Goal: Task Accomplishment & Management: Use online tool/utility

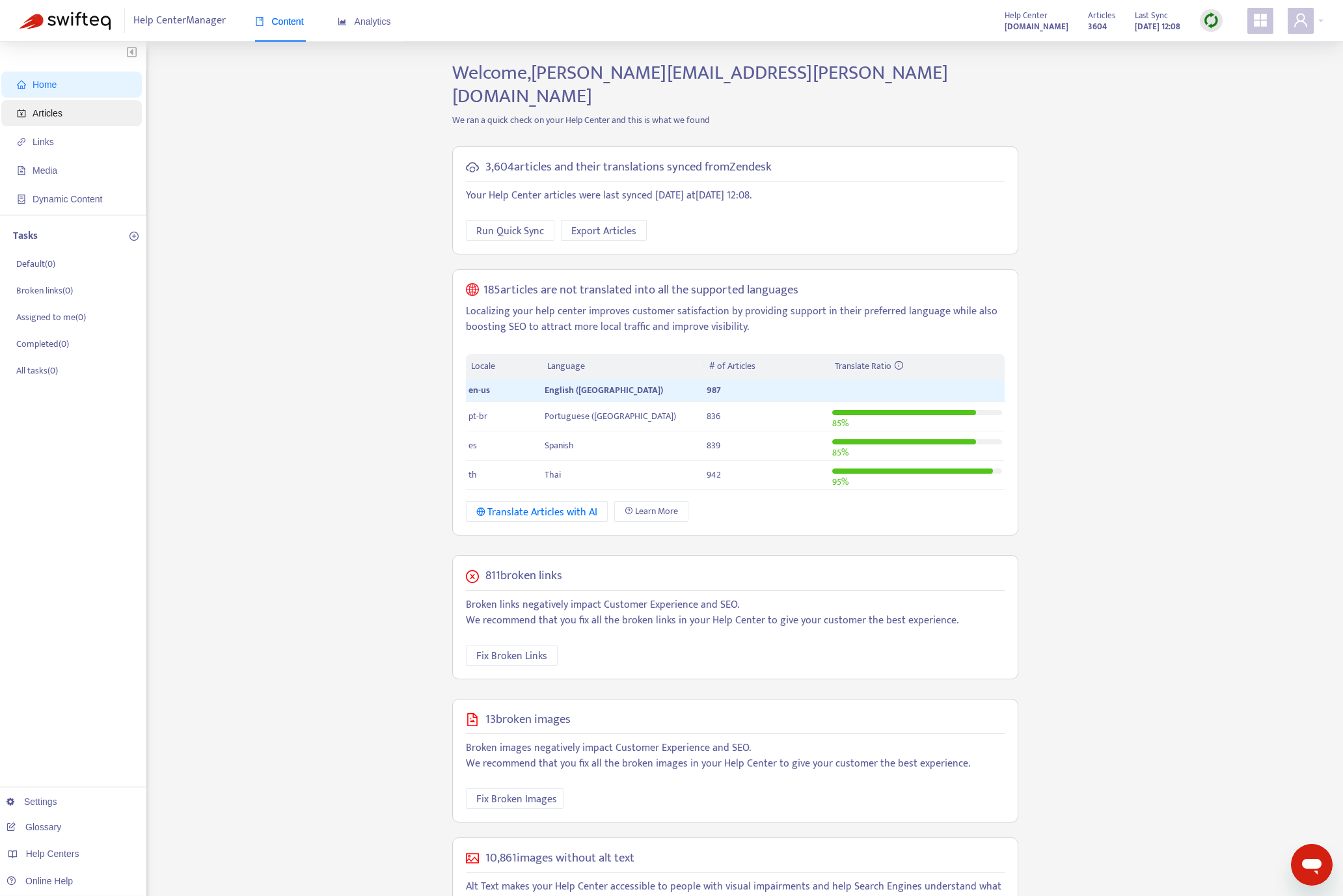
click at [82, 110] on span "Articles" at bounding box center [74, 113] width 115 height 26
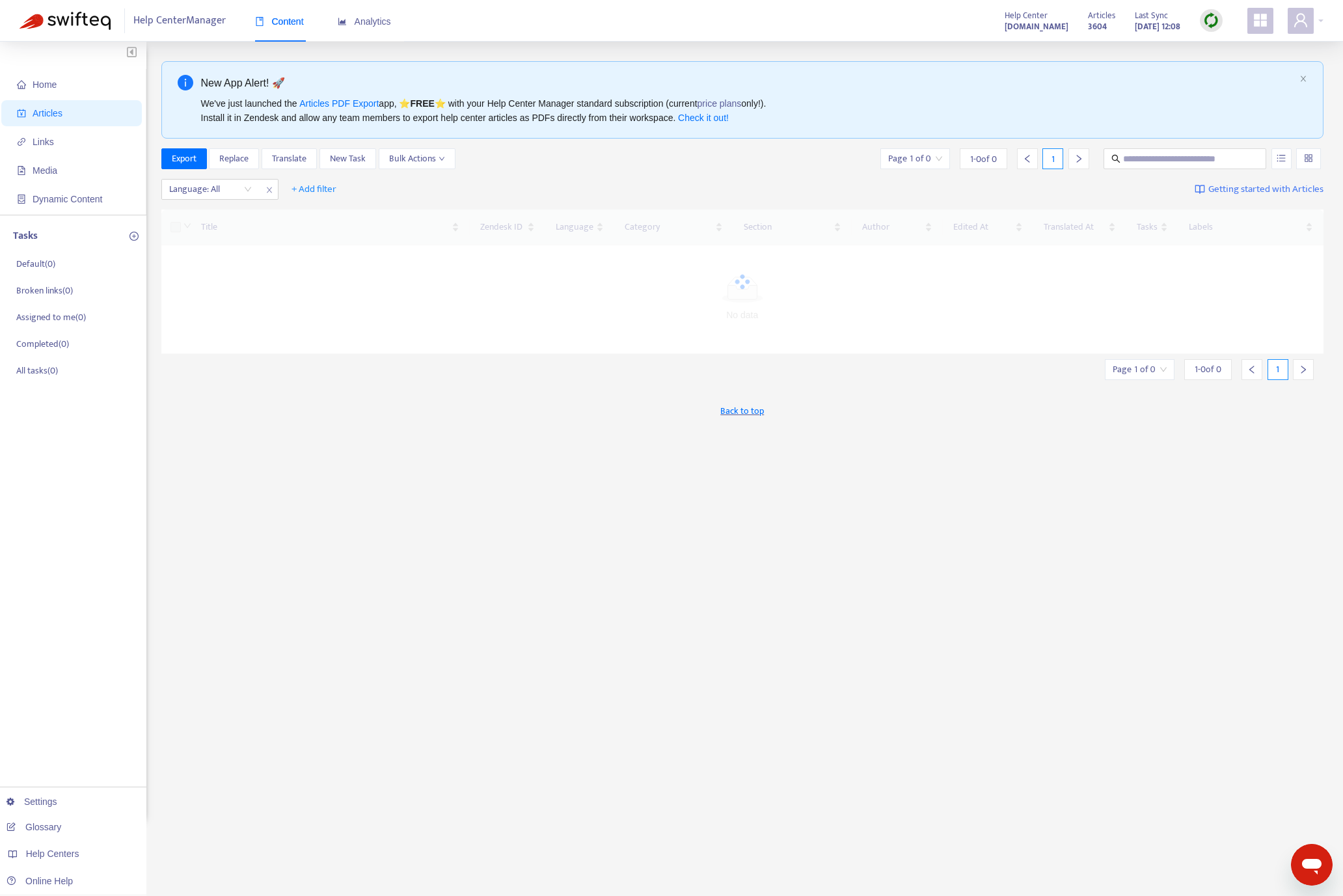
click at [1224, 22] on div "Articles 3604 Last Sync [DATE] 12:08" at bounding box center [1155, 20] width 154 height 26
click at [1213, 19] on img at bounding box center [1211, 20] width 16 height 16
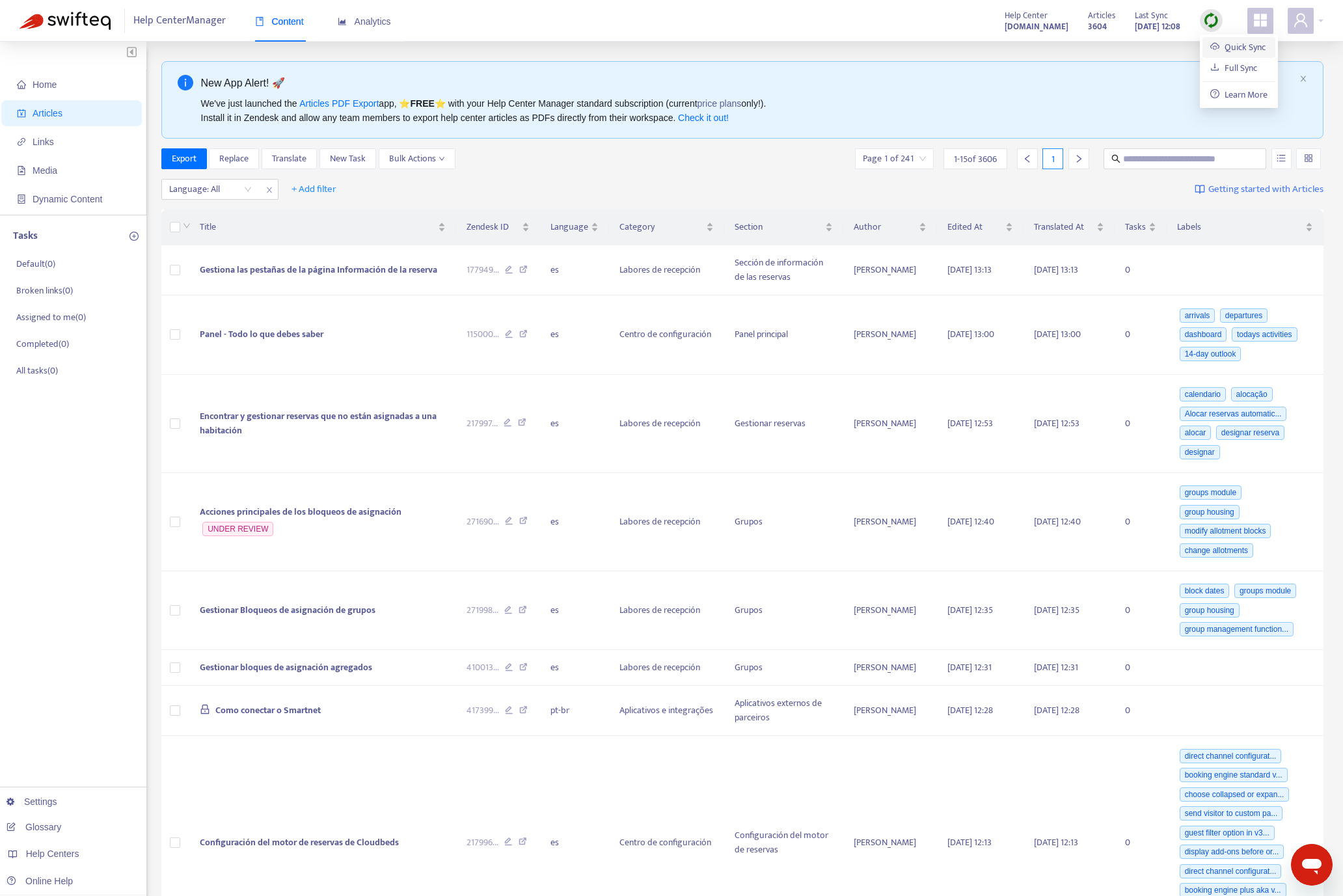
click at [1264, 51] on link "Quick Sync" at bounding box center [1238, 47] width 55 height 15
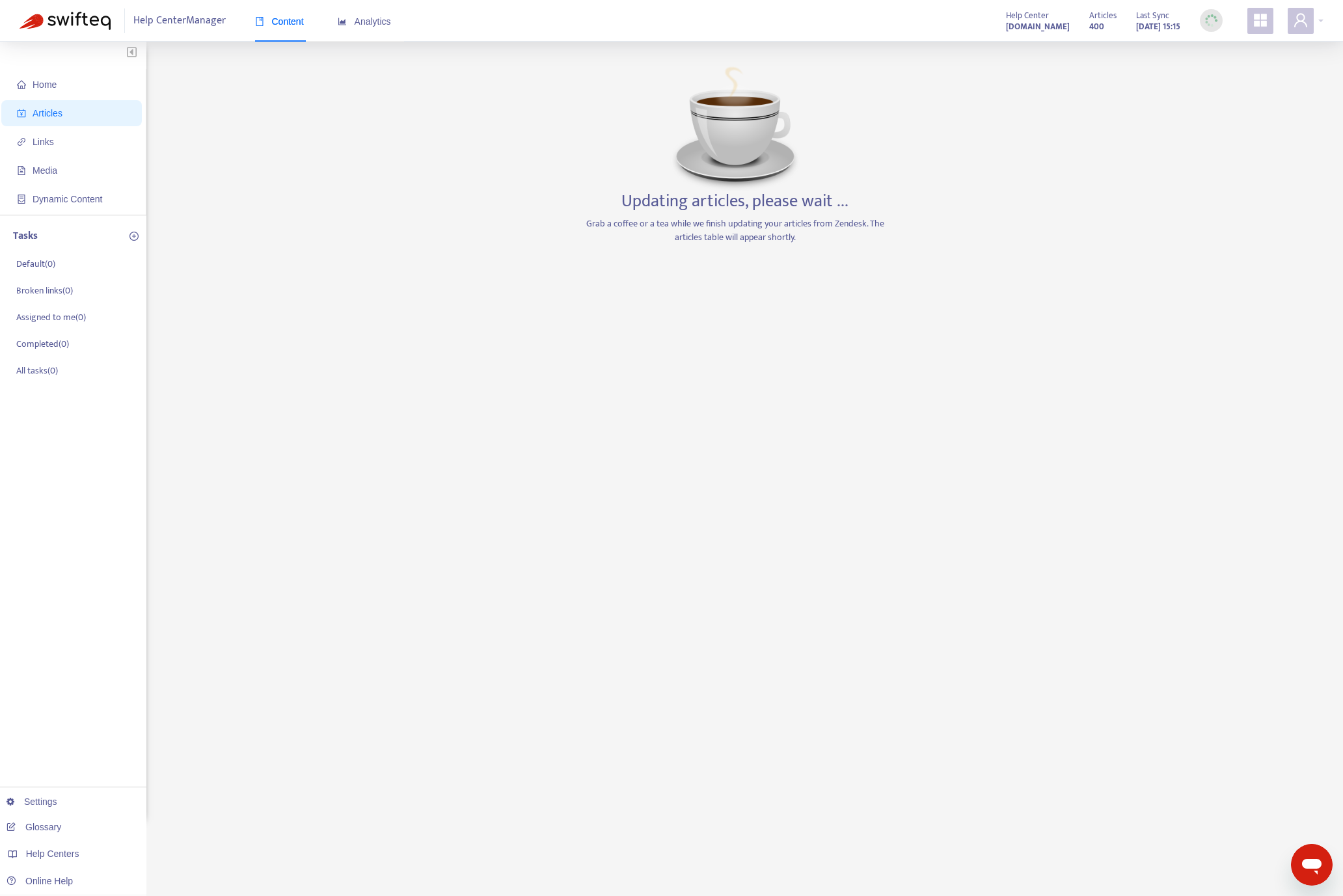
click at [447, 267] on div "Home Articles Links Media Dynamic Content Tasks Default ( 0 ) Broken links ( 0 …" at bounding box center [672, 441] width 1305 height 761
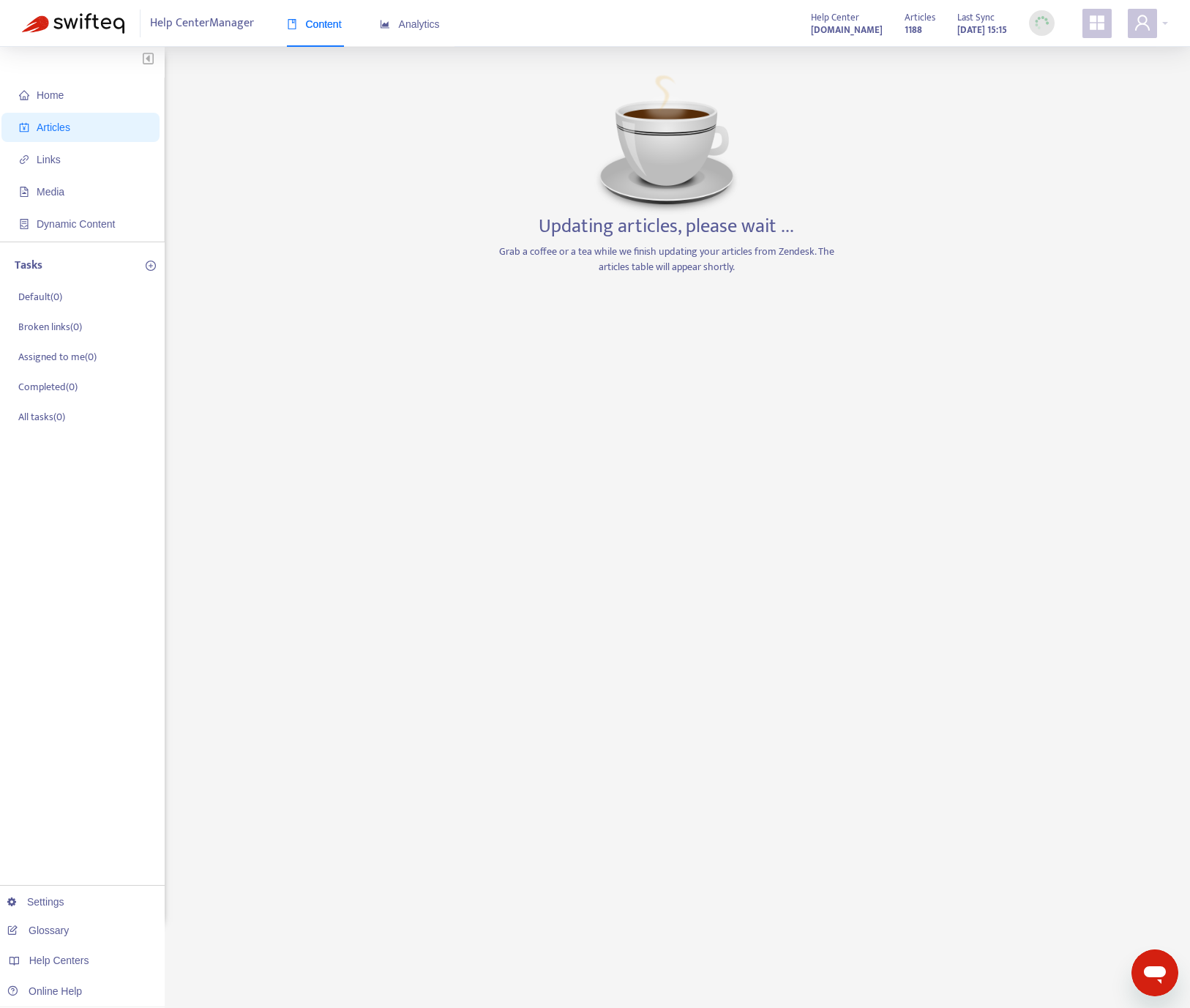
click at [745, 575] on div "Updating articles, please wait ... Grab a coffee or a tea while we finish updat…" at bounding box center [667, 496] width 344 height 857
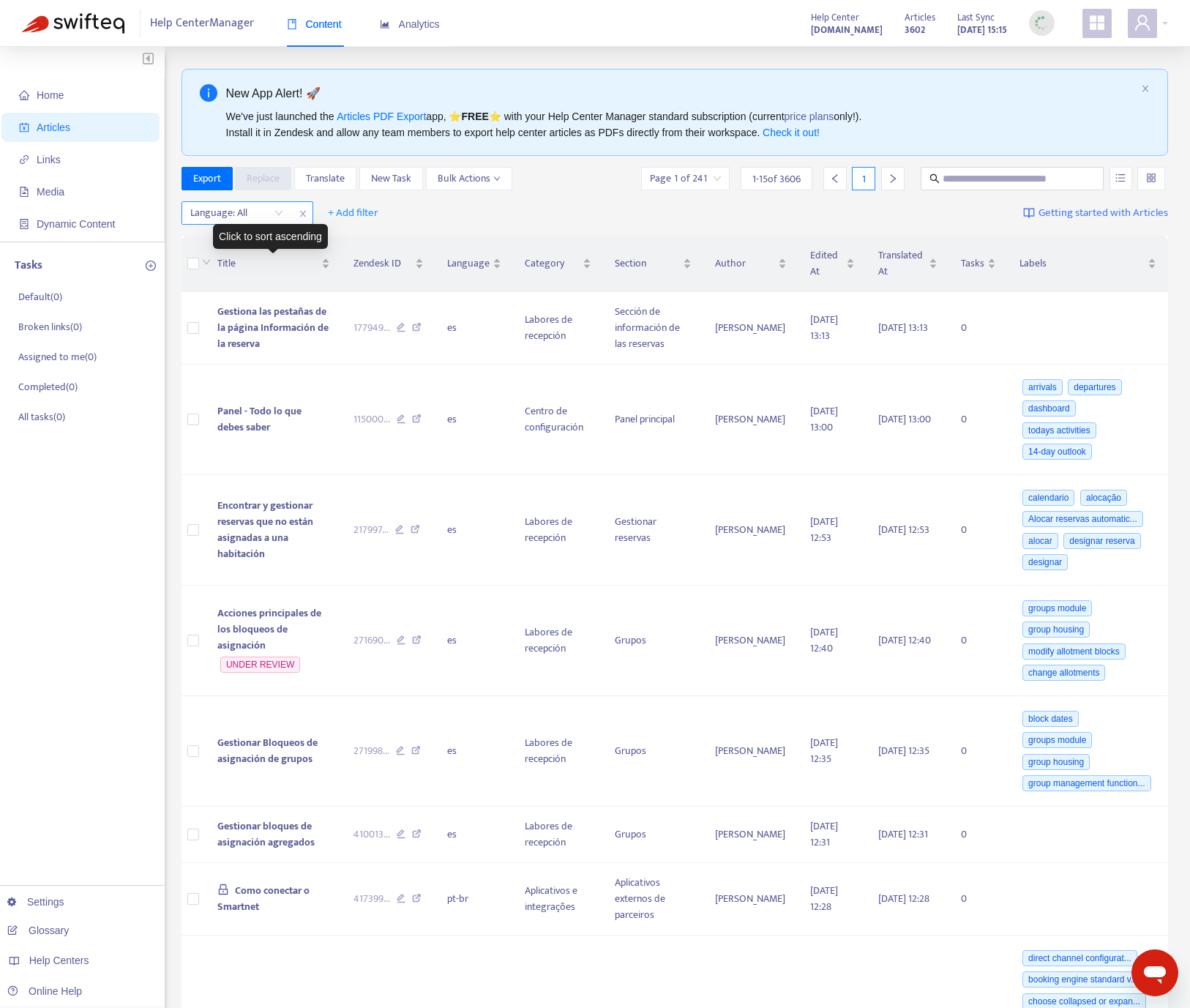
click at [256, 220] on div at bounding box center [230, 213] width 88 height 18
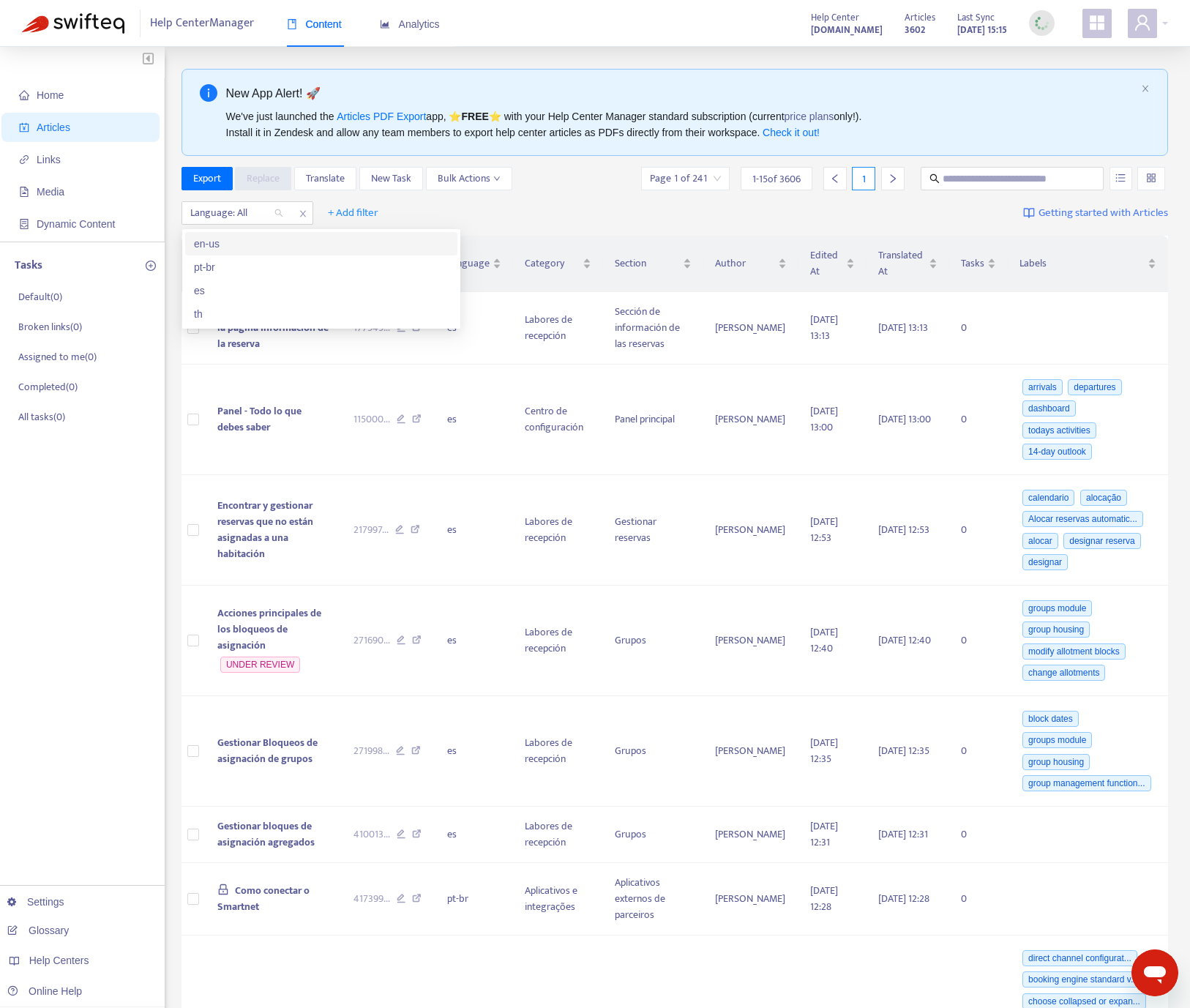
click at [251, 243] on div "en-us" at bounding box center [321, 244] width 255 height 16
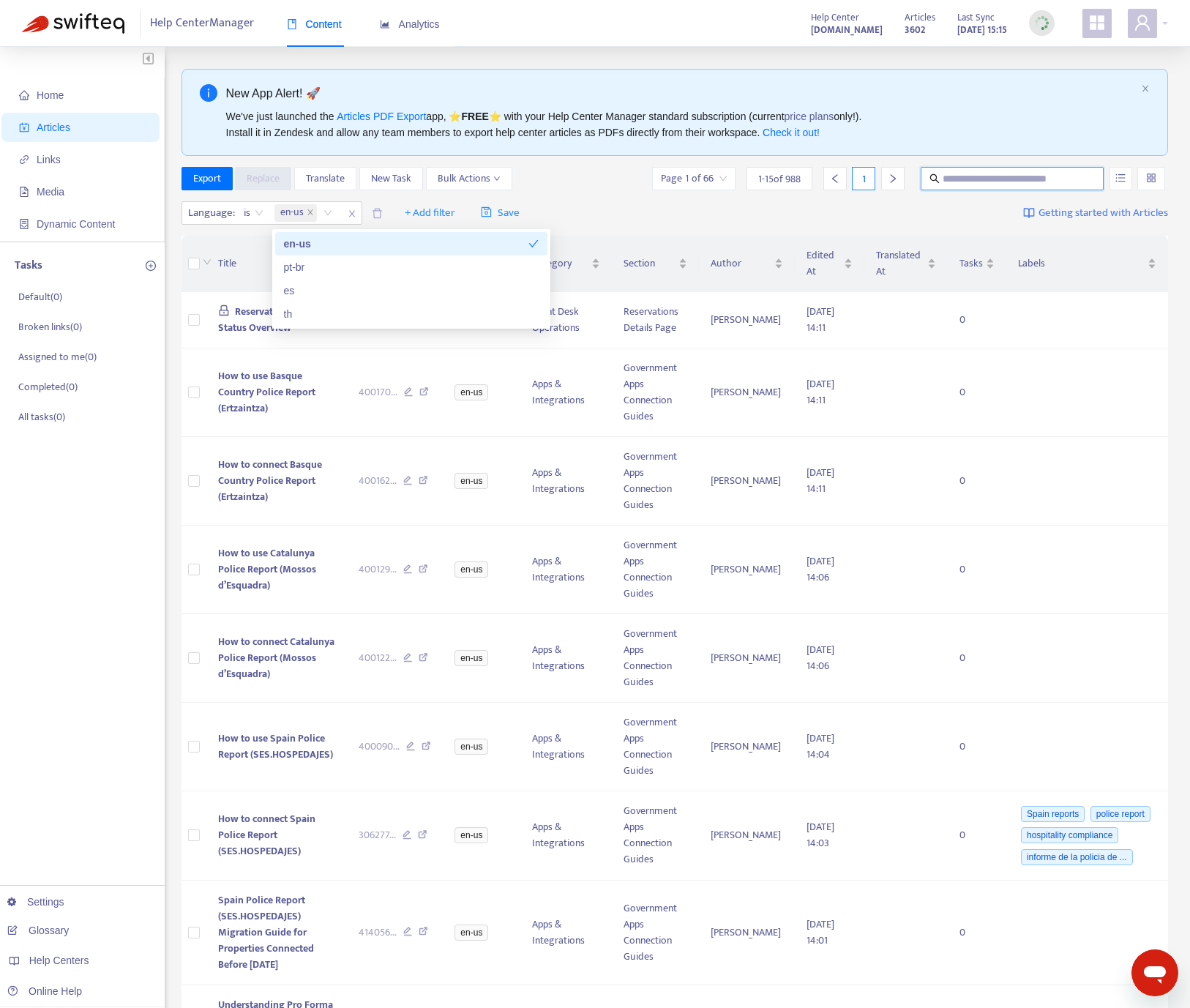
click at [1028, 174] on input "text" at bounding box center [1012, 178] width 140 height 16
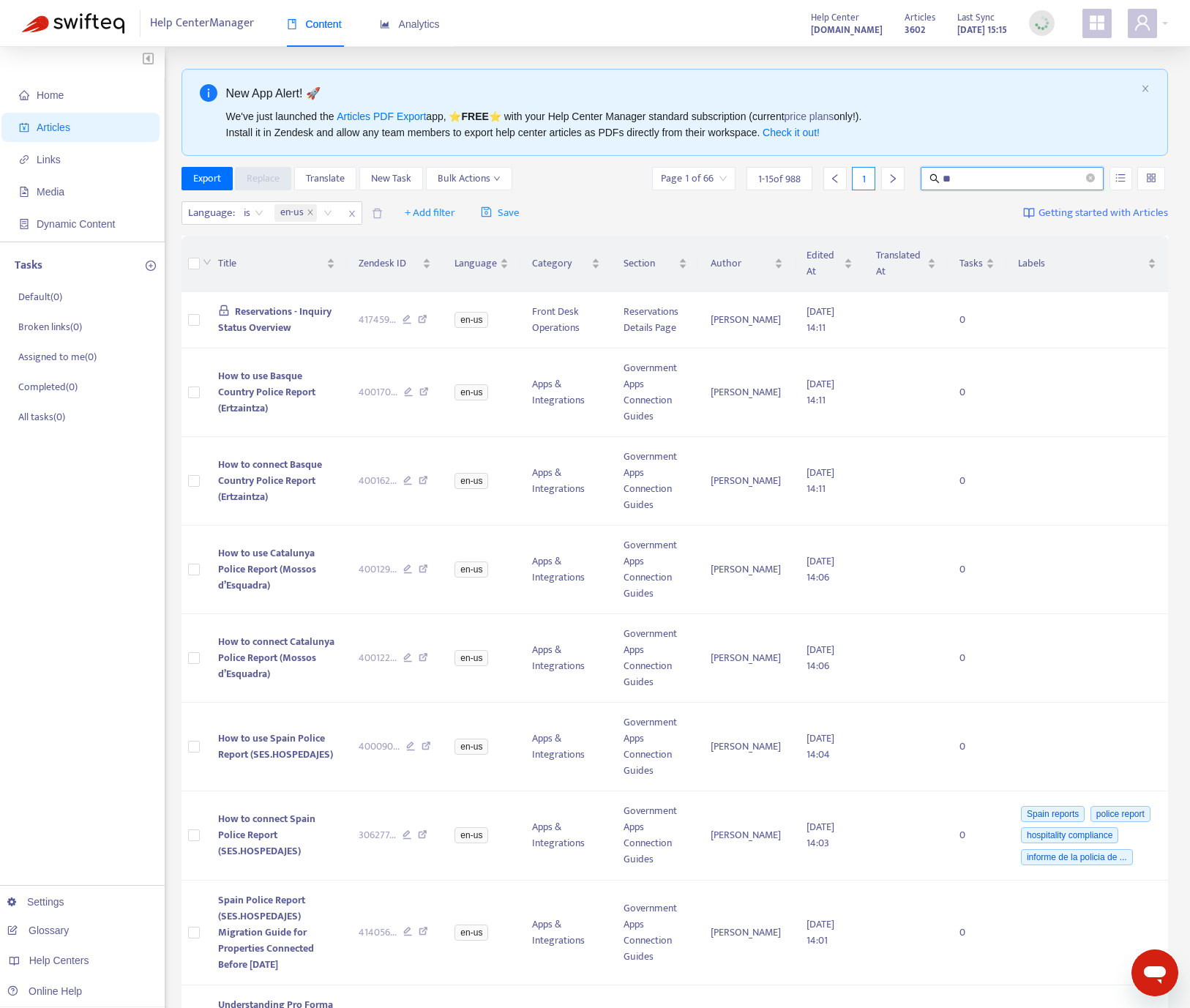
type input "**"
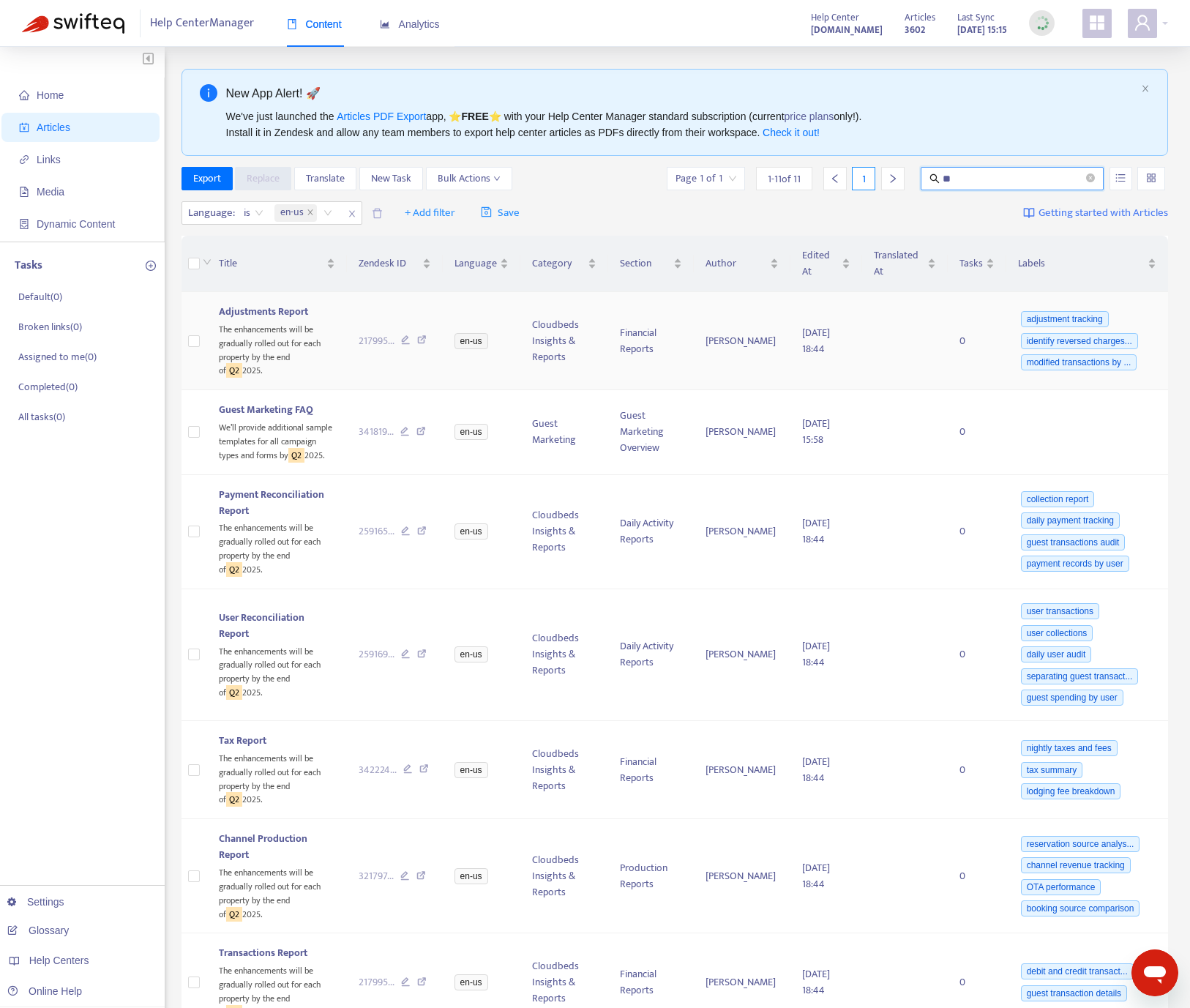
click at [422, 337] on icon at bounding box center [422, 341] width 9 height 13
click at [418, 662] on icon at bounding box center [422, 655] width 9 height 13
click at [422, 529] on icon at bounding box center [422, 533] width 9 height 13
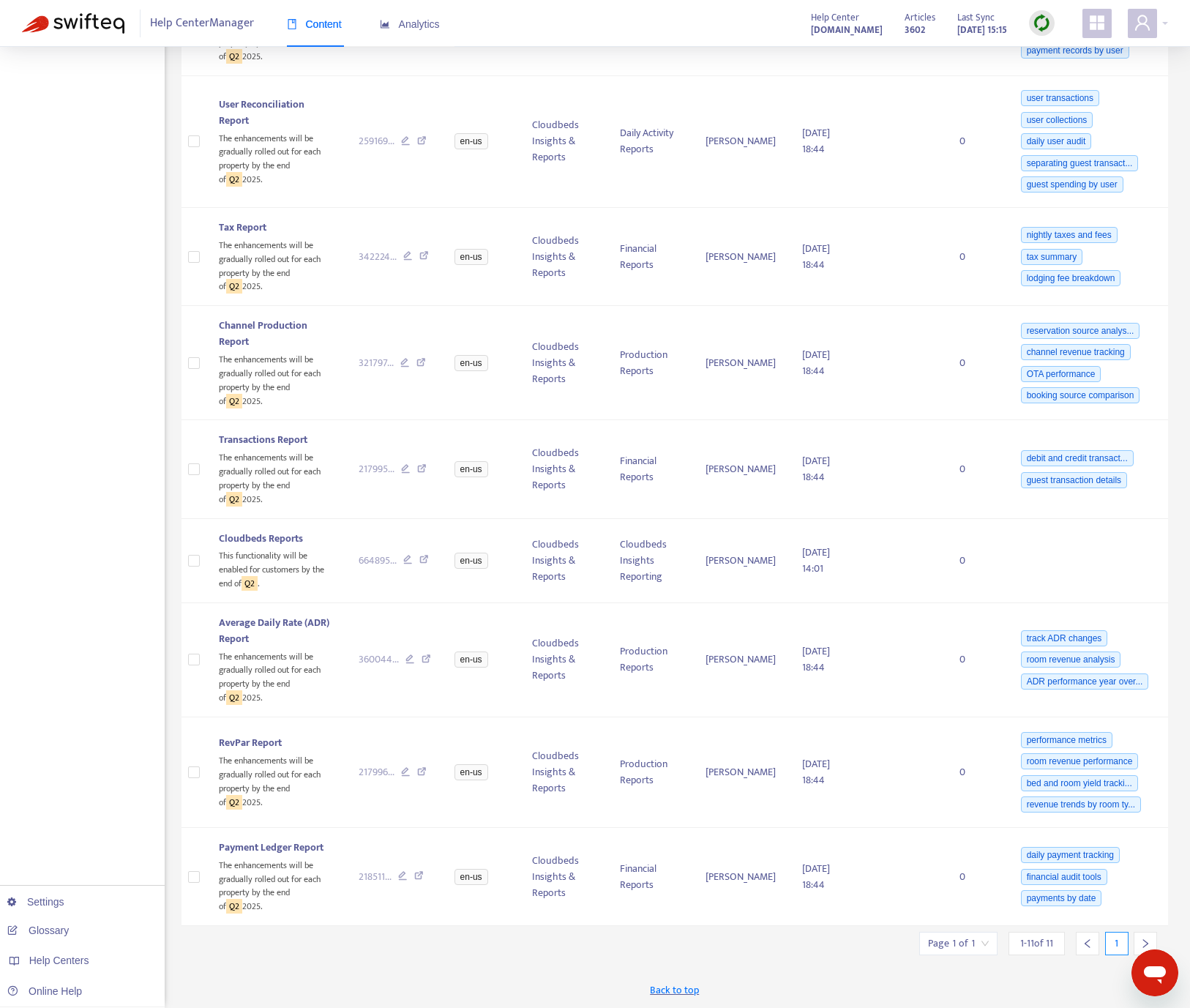
scroll to position [526, 0]
click at [424, 251] on icon at bounding box center [424, 258] width 9 height 13
click at [420, 358] on icon at bounding box center [421, 365] width 9 height 13
click at [421, 464] on icon at bounding box center [422, 470] width 9 height 13
click at [422, 555] on icon at bounding box center [424, 561] width 9 height 13
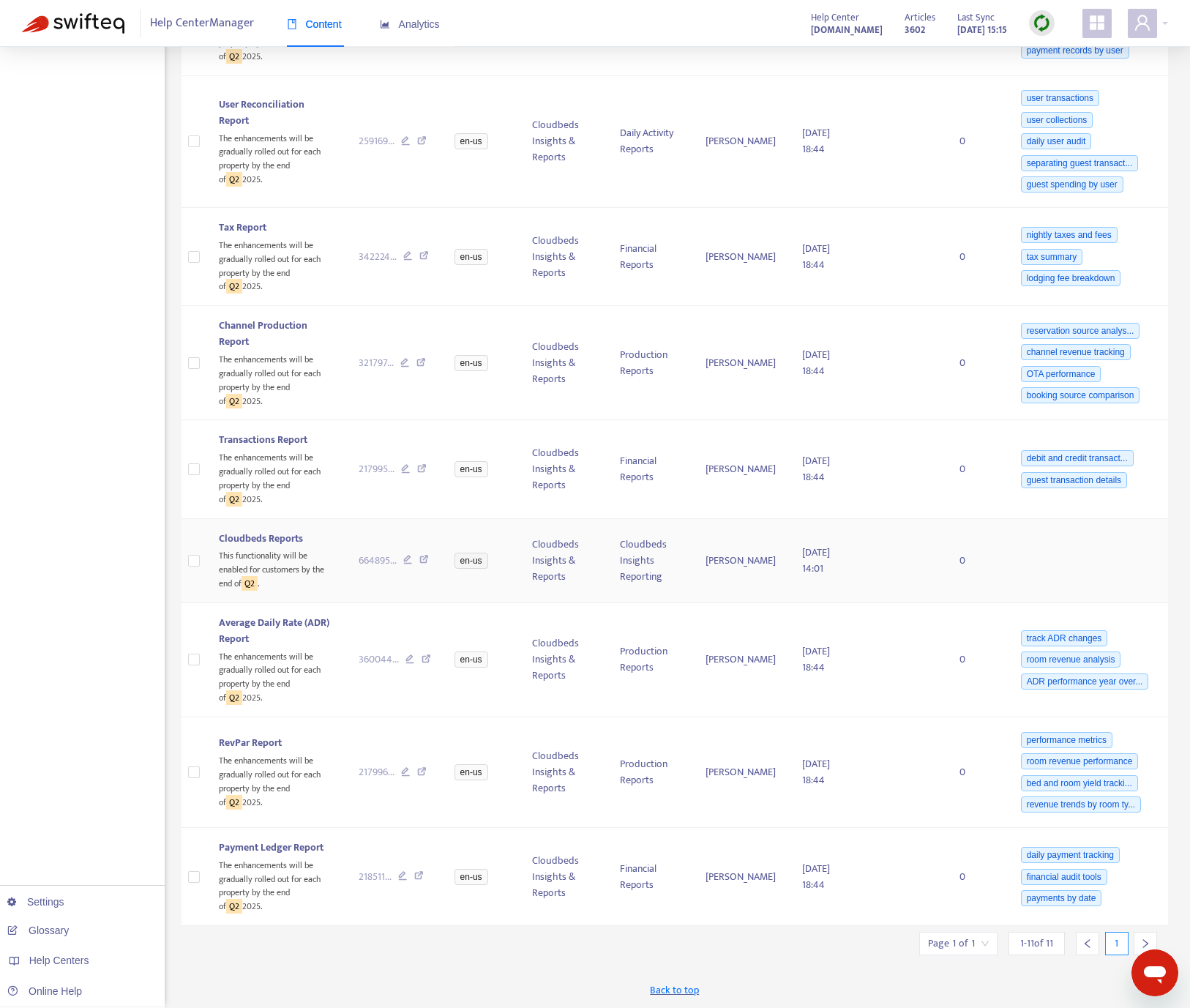
click at [424, 555] on icon at bounding box center [424, 561] width 9 height 13
click at [424, 654] on icon at bounding box center [426, 661] width 9 height 13
click at [421, 767] on icon at bounding box center [422, 774] width 9 height 13
click at [418, 871] on icon at bounding box center [419, 877] width 9 height 13
click at [1038, 31] on img at bounding box center [1041, 23] width 18 height 18
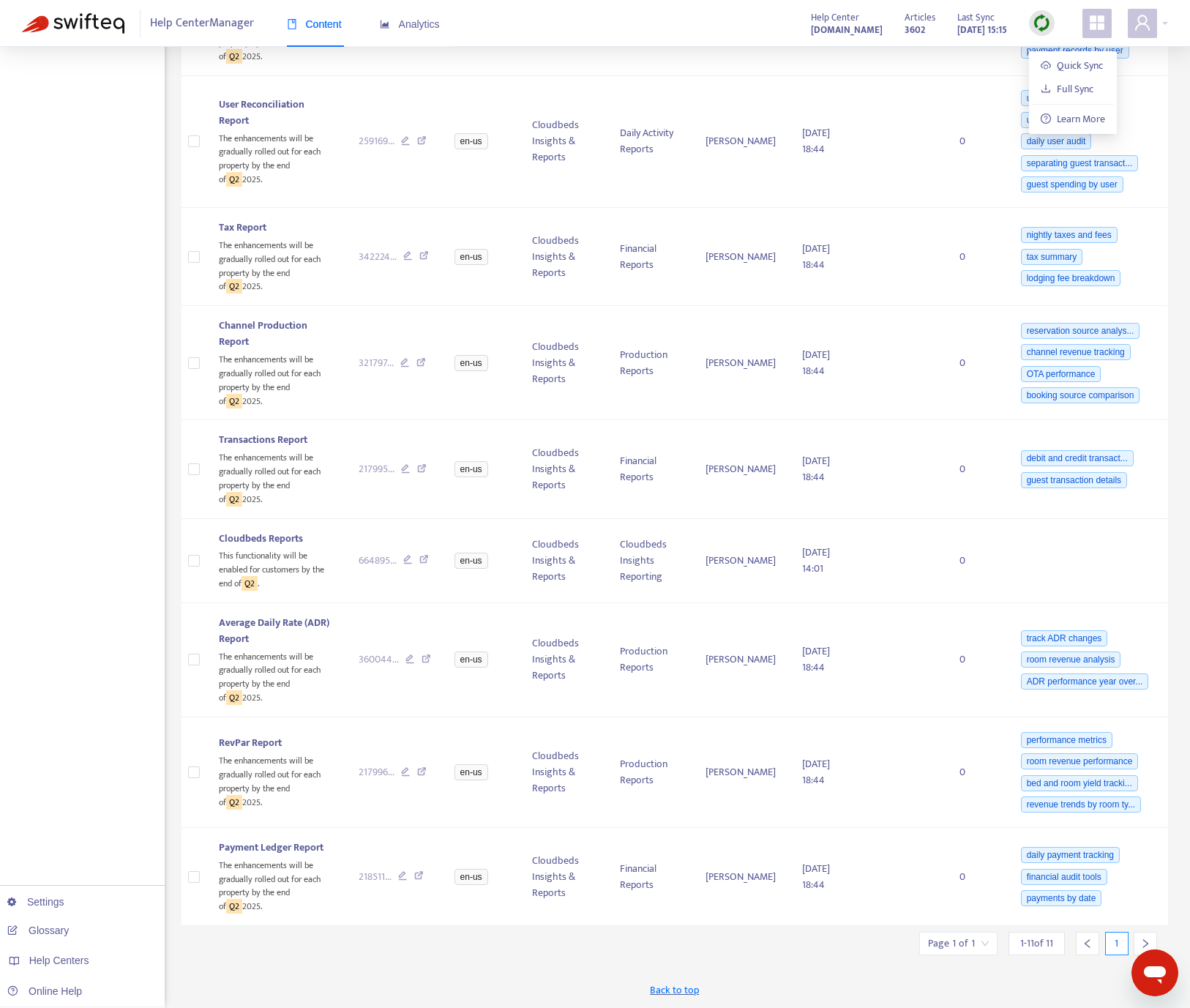
click at [1043, 22] on img at bounding box center [1041, 23] width 18 height 18
click at [1060, 57] on link "Quick Sync" at bounding box center [1072, 66] width 62 height 17
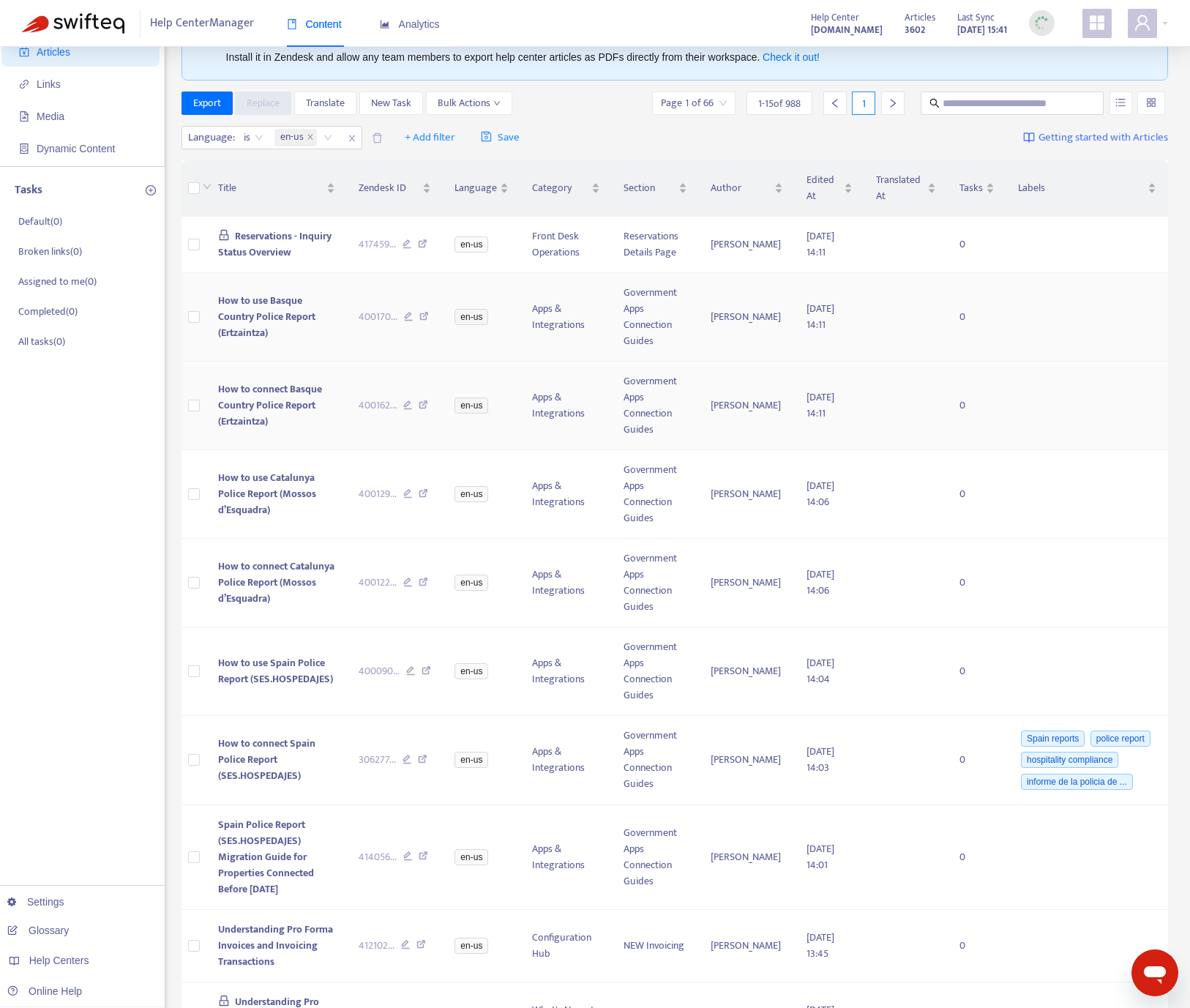
scroll to position [0, 0]
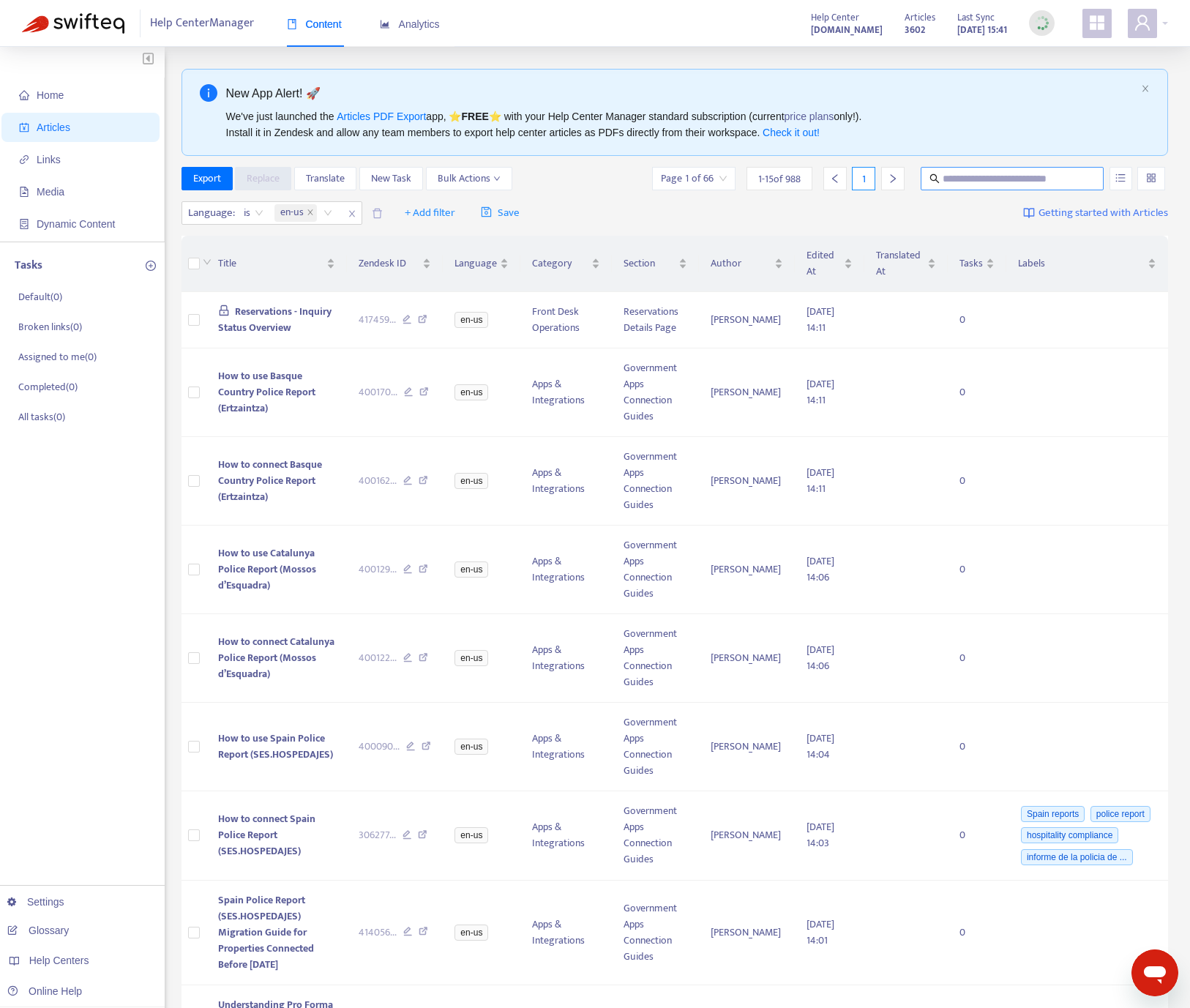
click at [969, 186] on input "text" at bounding box center [1012, 178] width 140 height 16
type input "**"
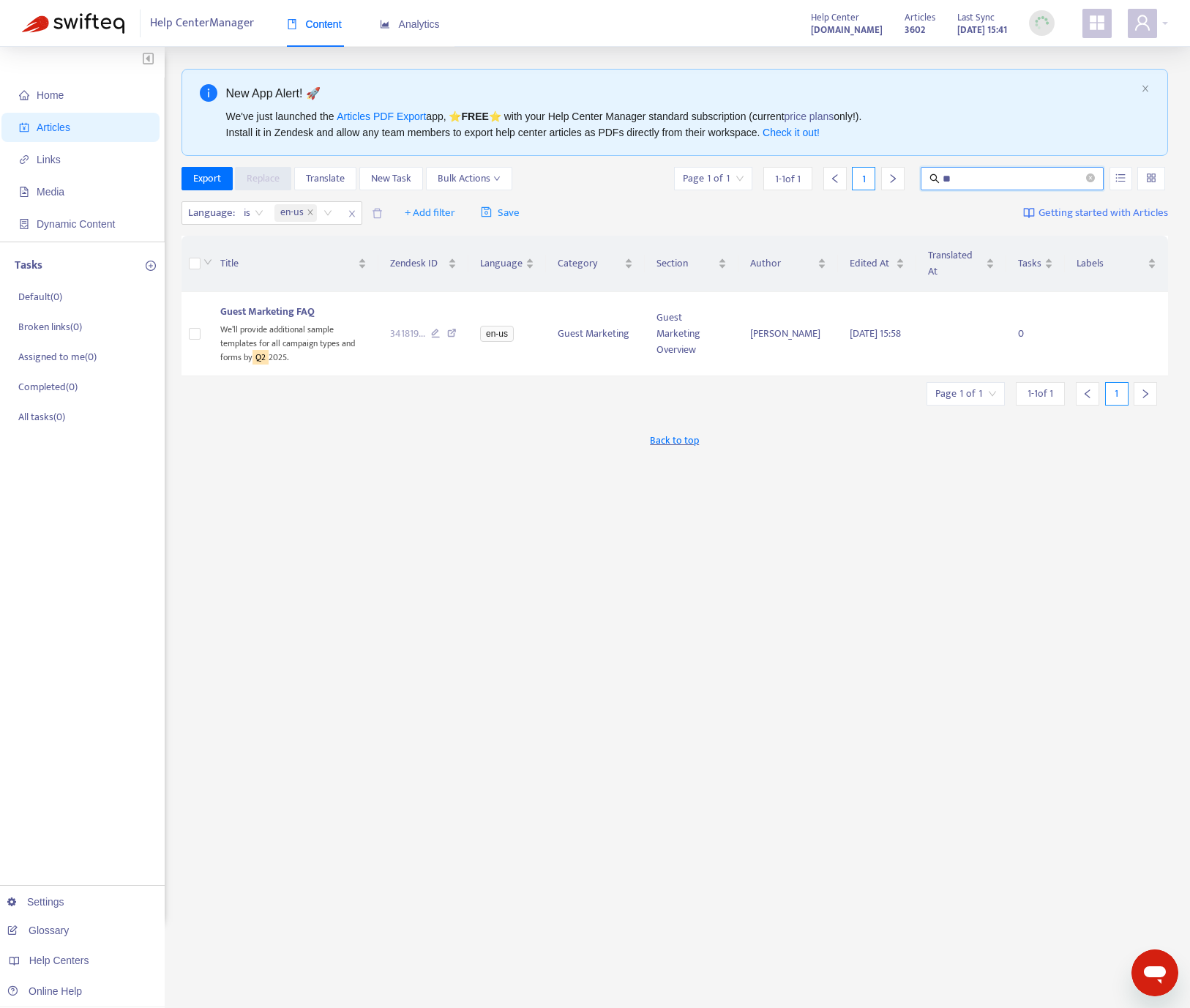
drag, startPoint x: 966, startPoint y: 181, endPoint x: 916, endPoint y: 175, distance: 50.4
click at [919, 175] on div "**" at bounding box center [1013, 178] width 189 height 24
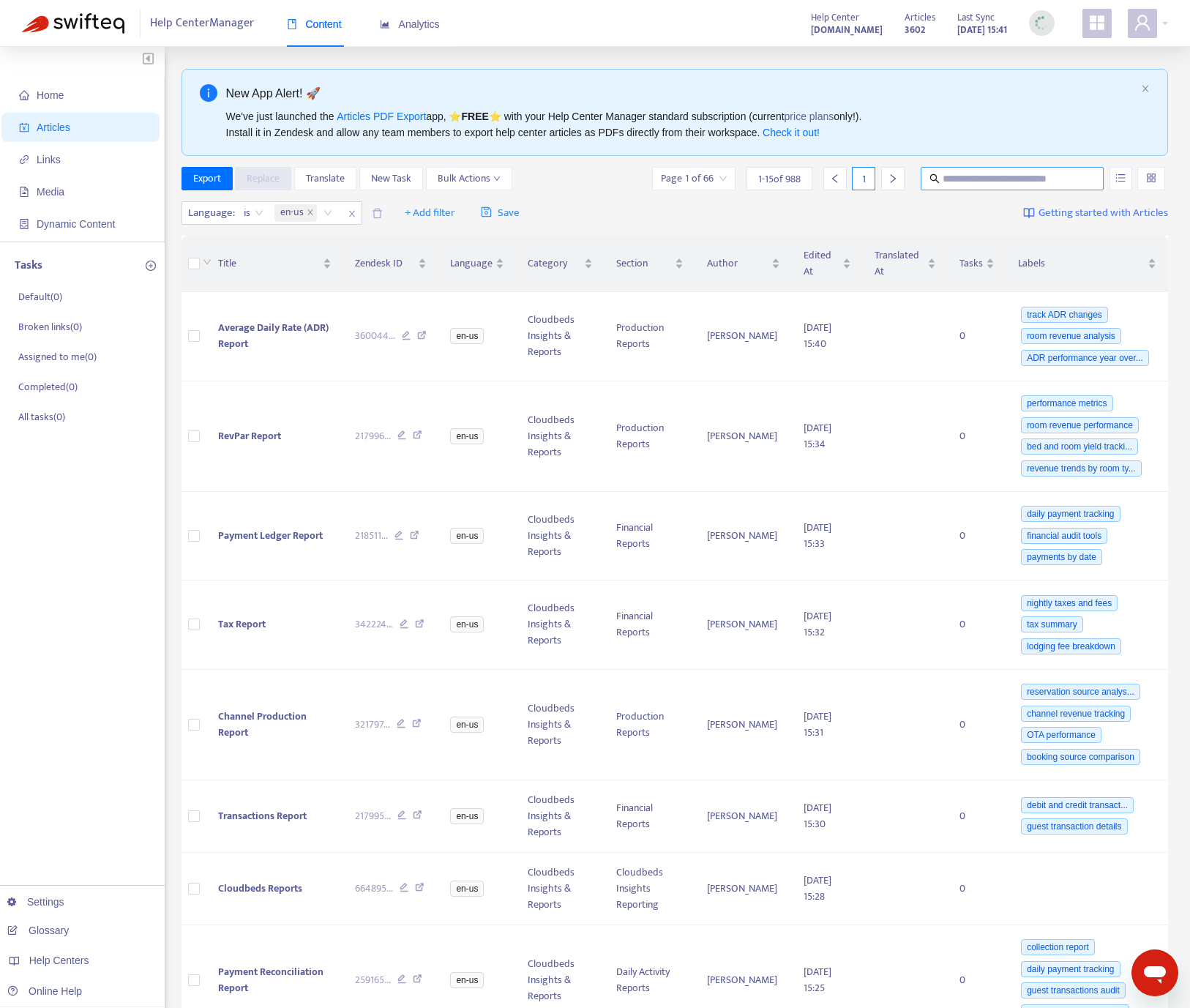
click at [1046, 182] on input "text" at bounding box center [1012, 178] width 140 height 16
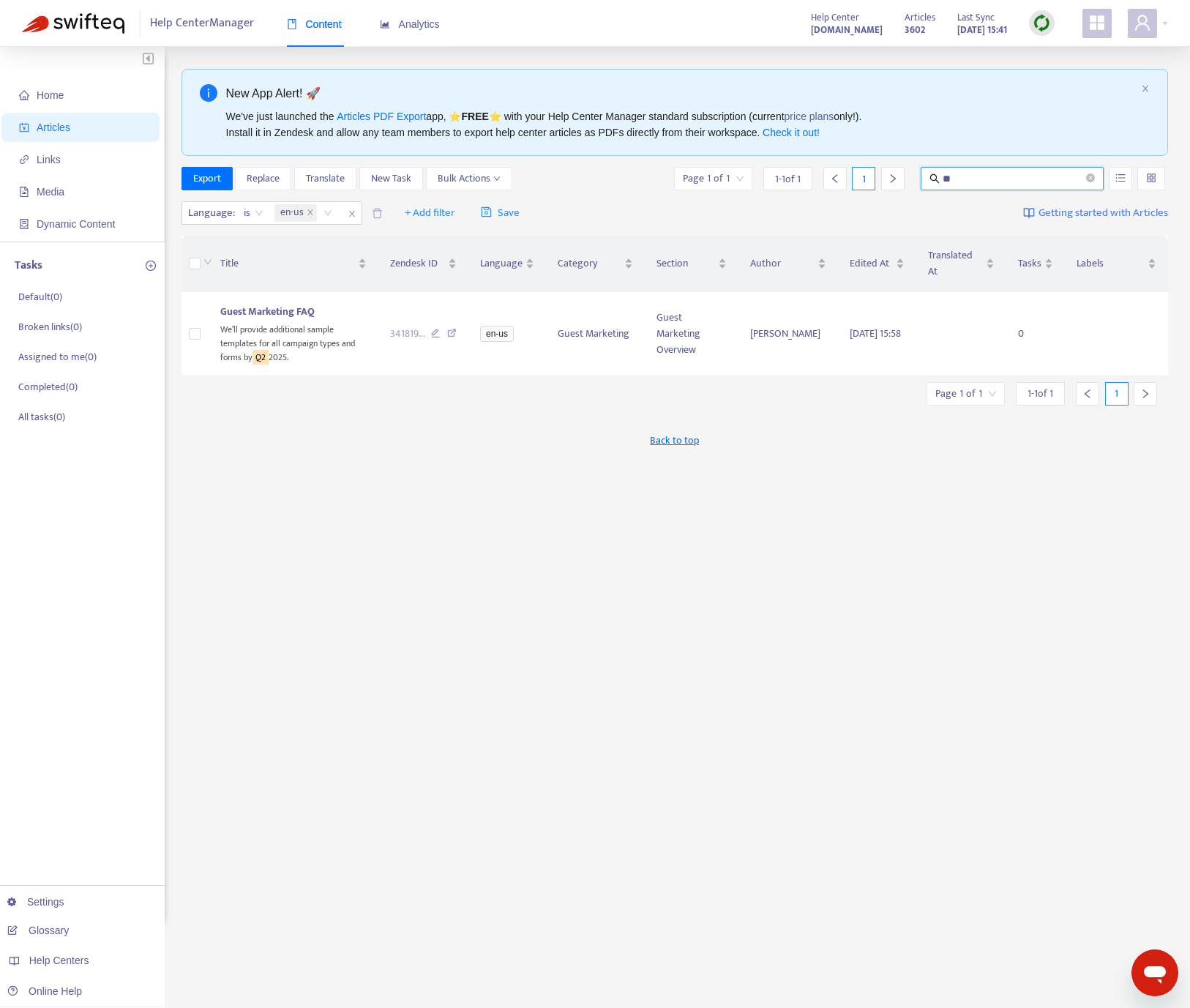
drag, startPoint x: 930, startPoint y: 170, endPoint x: 878, endPoint y: 169, distance: 52.0
click at [878, 169] on div "Page 1 of 1 1 - 1 of 1 1 **" at bounding box center [920, 178] width 497 height 24
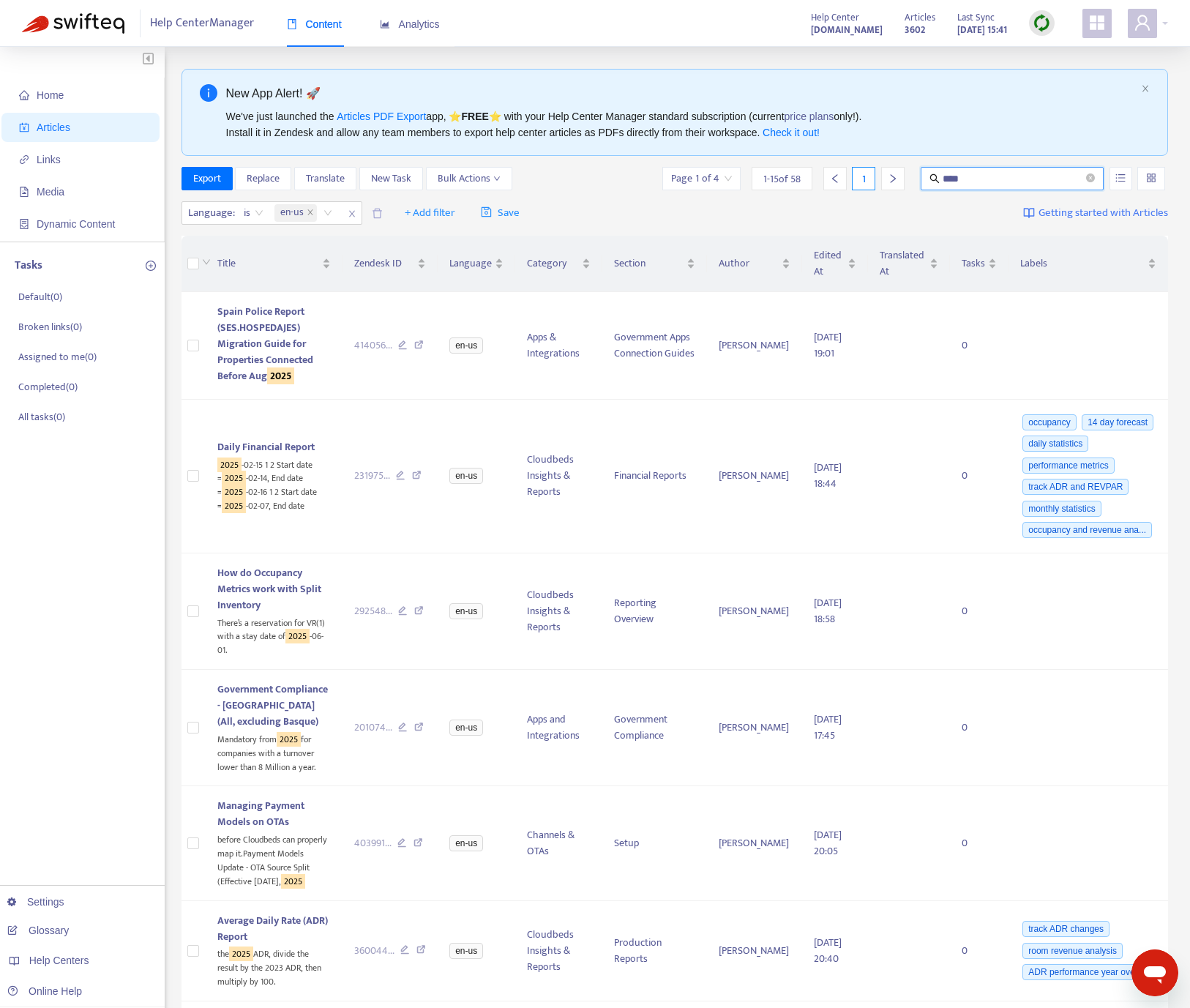
click at [945, 174] on input "****" at bounding box center [1012, 178] width 140 height 16
type input "*******"
